Goal: Information Seeking & Learning: Learn about a topic

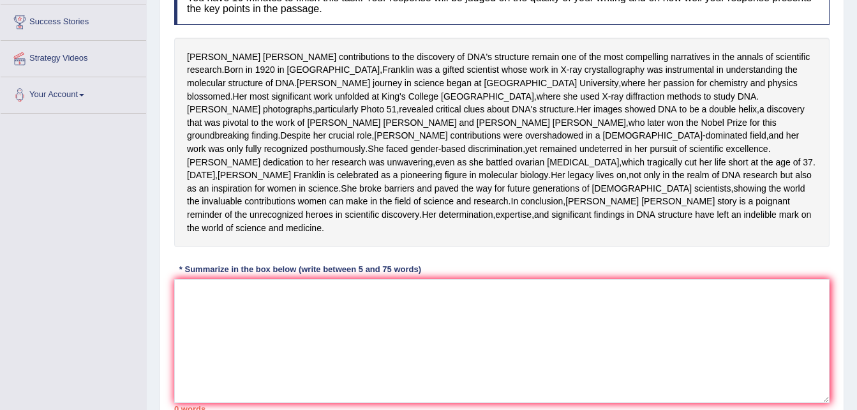
scroll to position [230, 0]
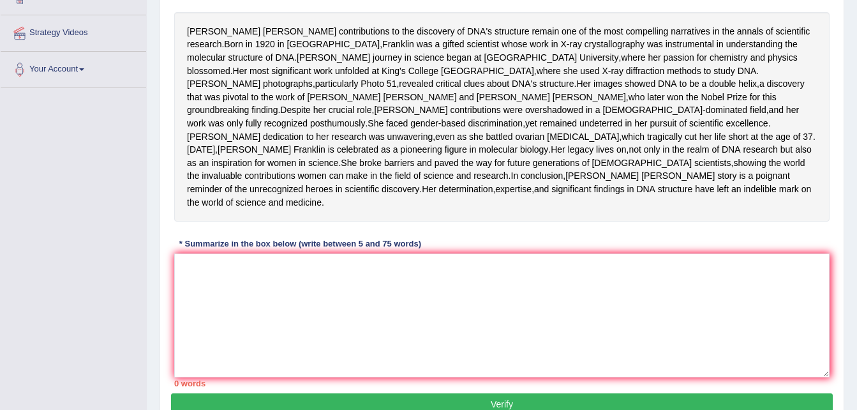
drag, startPoint x: 333, startPoint y: 77, endPoint x: 503, endPoint y: 117, distance: 175.1
click at [503, 117] on div "Rosalind Franklin's contributions to the discovery of DNA's structure remain on…" at bounding box center [502, 116] width 656 height 209
click at [274, 349] on textarea at bounding box center [502, 315] width 656 height 124
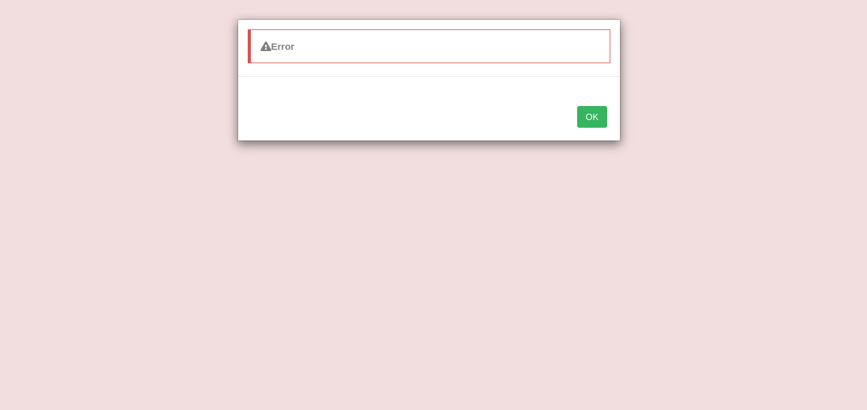
type textarea "The pas"
click at [586, 112] on button "OK" at bounding box center [591, 117] width 29 height 22
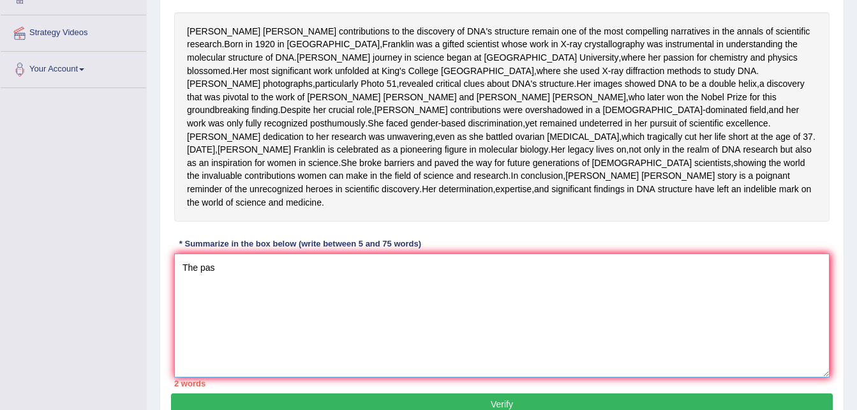
click at [230, 322] on textarea "The pas" at bounding box center [502, 315] width 656 height 124
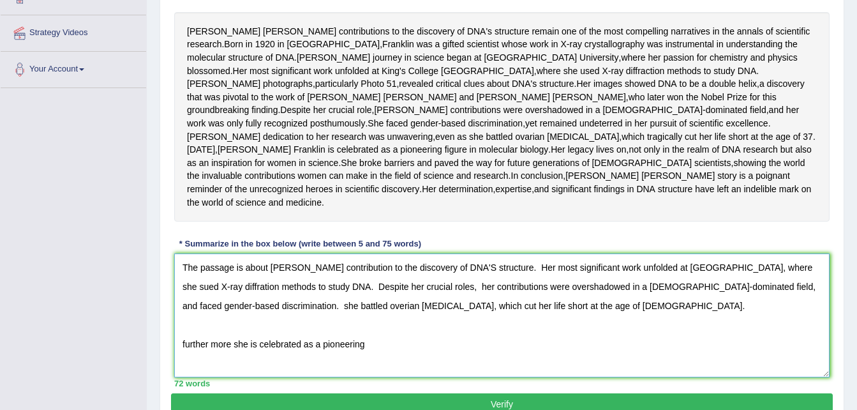
click at [234, 377] on textarea "The passage is about Rosalind Franklin's contribution to the discovery of DNA'S…" at bounding box center [502, 315] width 656 height 124
click at [393, 377] on textarea "The passage is about Rosalind Franklin's contribution to the discovery of DNA'S…" at bounding box center [502, 315] width 656 height 124
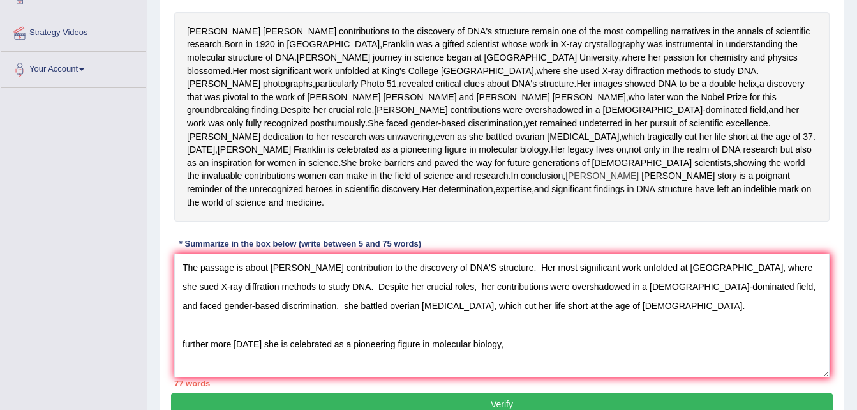
click at [566, 183] on span "Rosalind" at bounding box center [602, 175] width 73 height 13
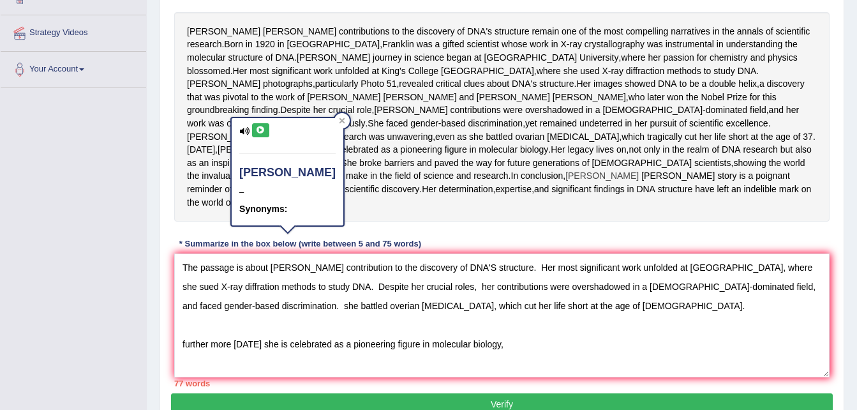
click at [566, 183] on span "Rosalind" at bounding box center [602, 175] width 73 height 13
click at [277, 222] on div "Rosalind Franklin's contributions to the discovery of DNA's structure remain on…" at bounding box center [502, 116] width 656 height 209
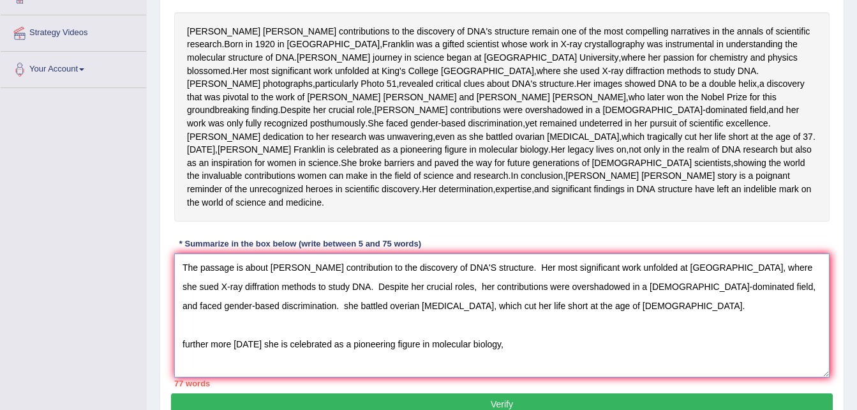
click at [511, 377] on textarea "The passage is about Rosalind Franklin's contribution to the discovery of DNA'S…" at bounding box center [502, 315] width 656 height 124
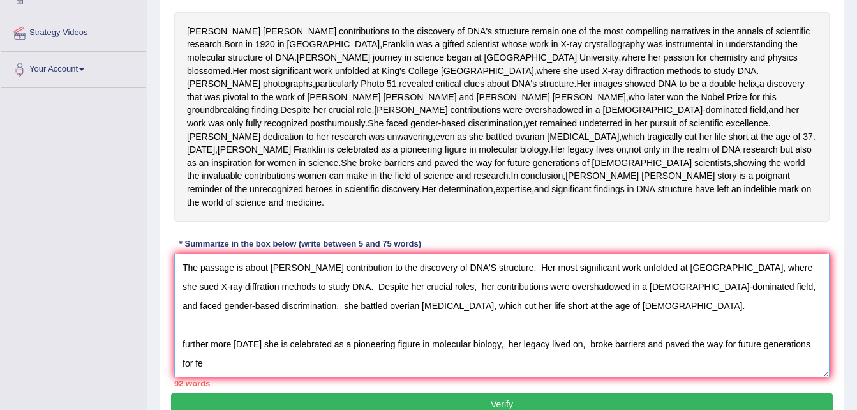
scroll to position [241, 0]
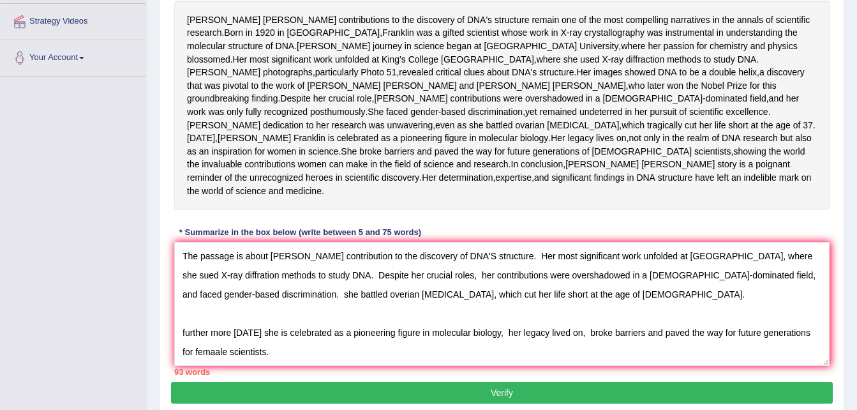
click at [856, 401] on div "Home Practice Writing: Summarize Written Text Rosalid Franklin « Prev Next » Re…" at bounding box center [502, 93] width 710 height 668
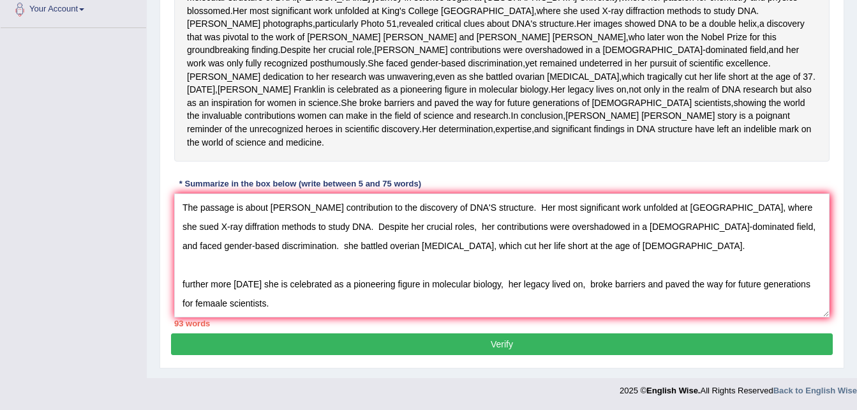
scroll to position [318, 0]
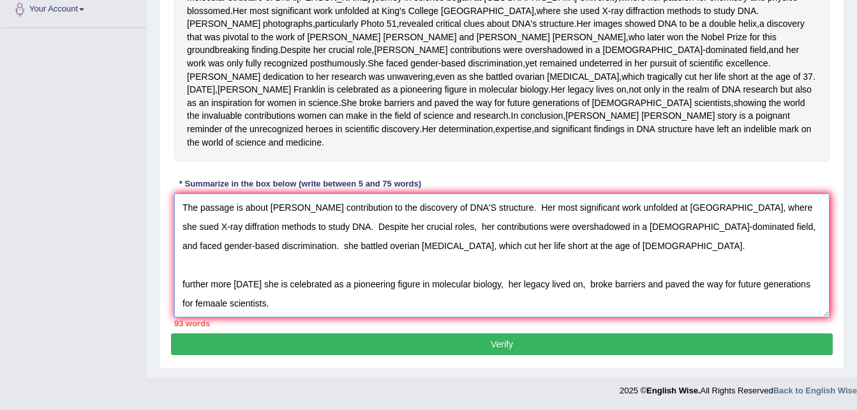
click at [220, 250] on textarea "The passage is about Rosalind Franklin's contribution to the discovery of DNA'S…" at bounding box center [502, 255] width 656 height 124
click at [779, 230] on textarea "The passage is about Rosalind Franklin's contribution to the discovery of DNA'S…" at bounding box center [502, 255] width 656 height 124
type textarea "The passage is about Rosalind Franklin's contribution to the discovery of DNA'S…"
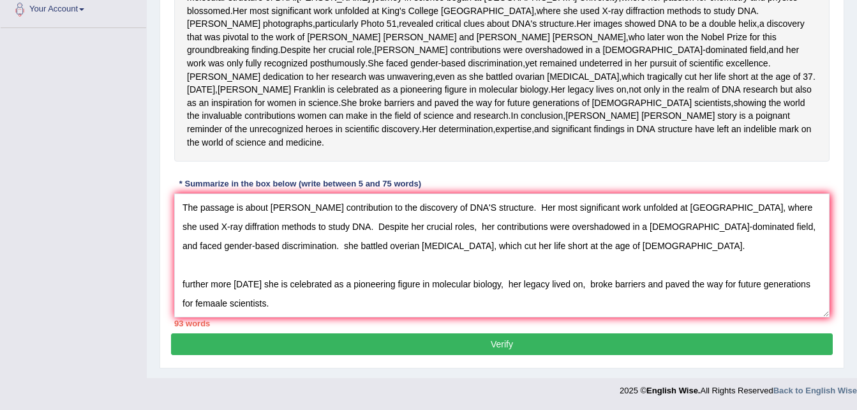
click at [501, 355] on button "Verify" at bounding box center [502, 344] width 662 height 22
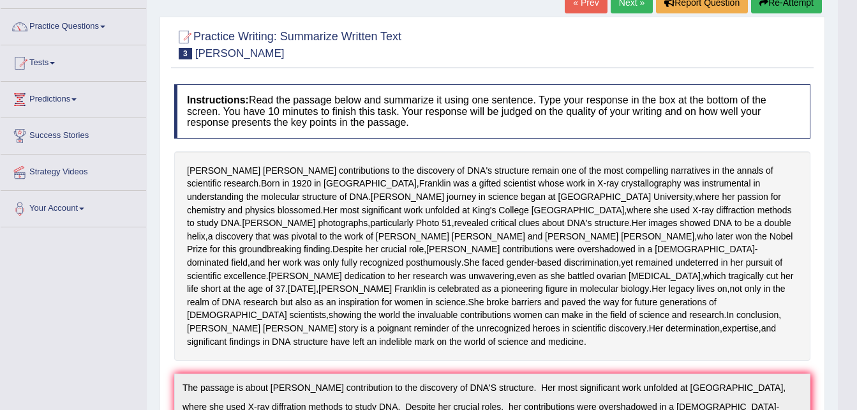
scroll to position [90, 0]
click at [622, 7] on link "Next »" at bounding box center [632, 3] width 42 height 22
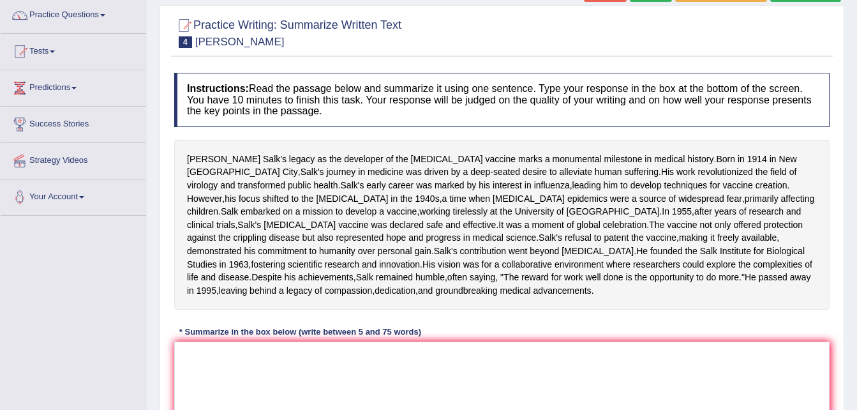
scroll to position [128, 0]
